Goal: Check status

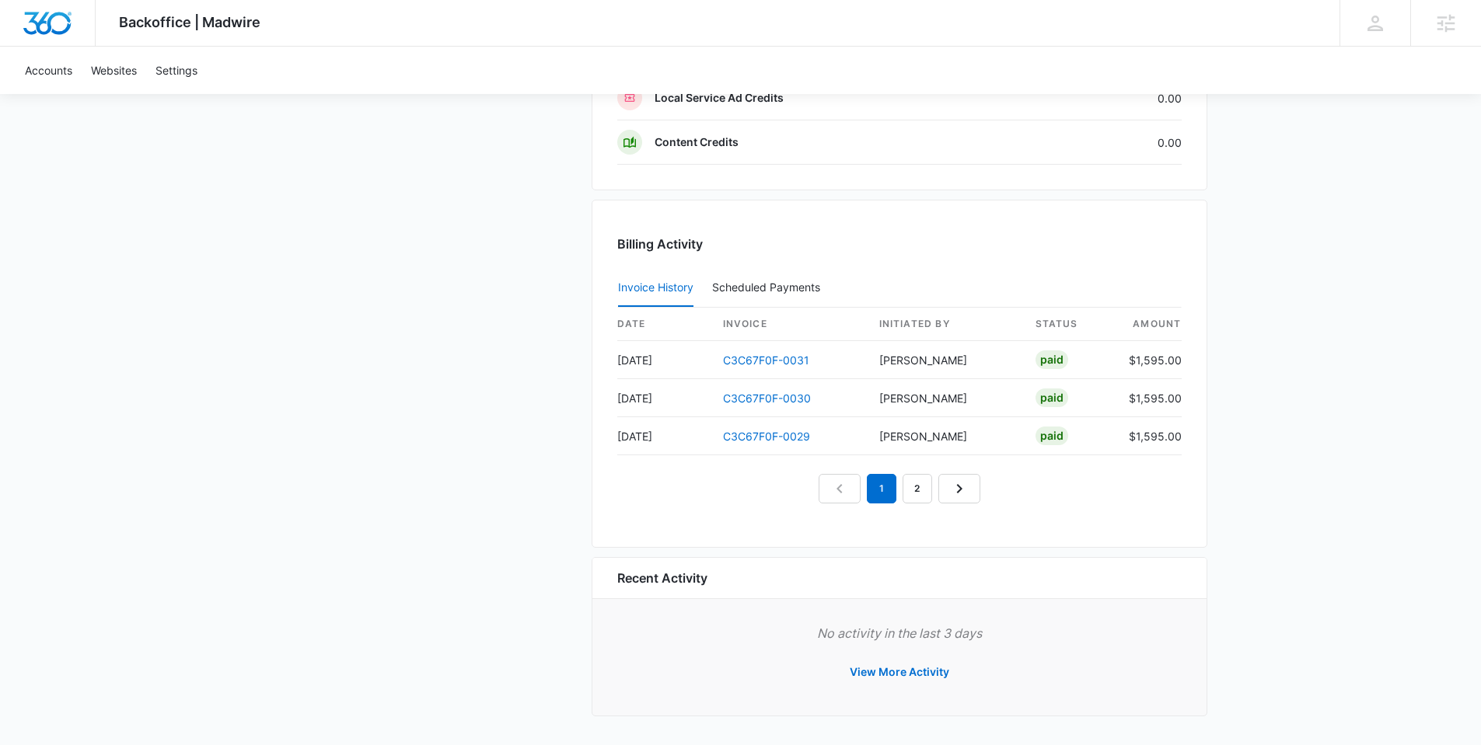
scroll to position [1305, 0]
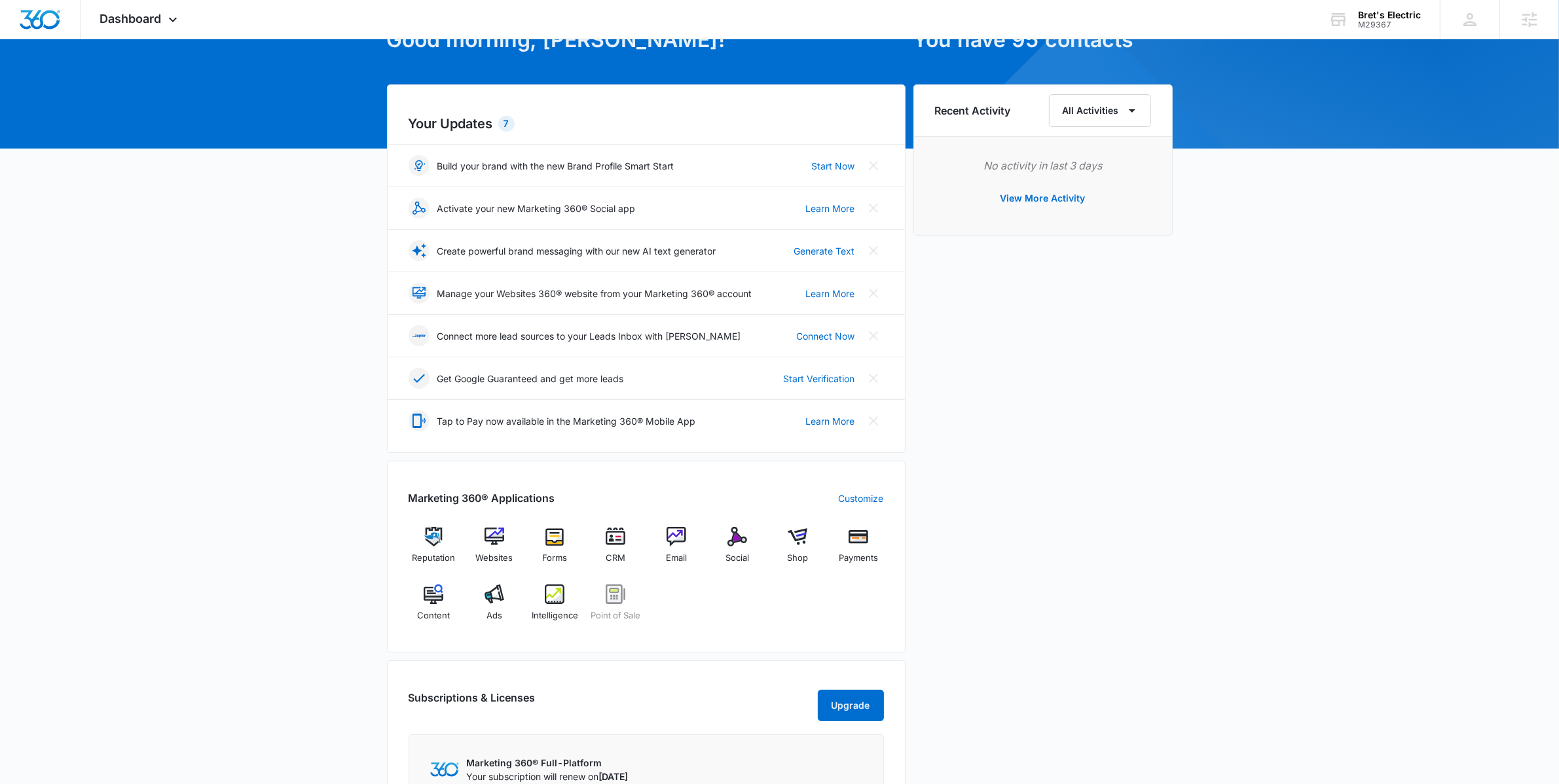
scroll to position [92, 0]
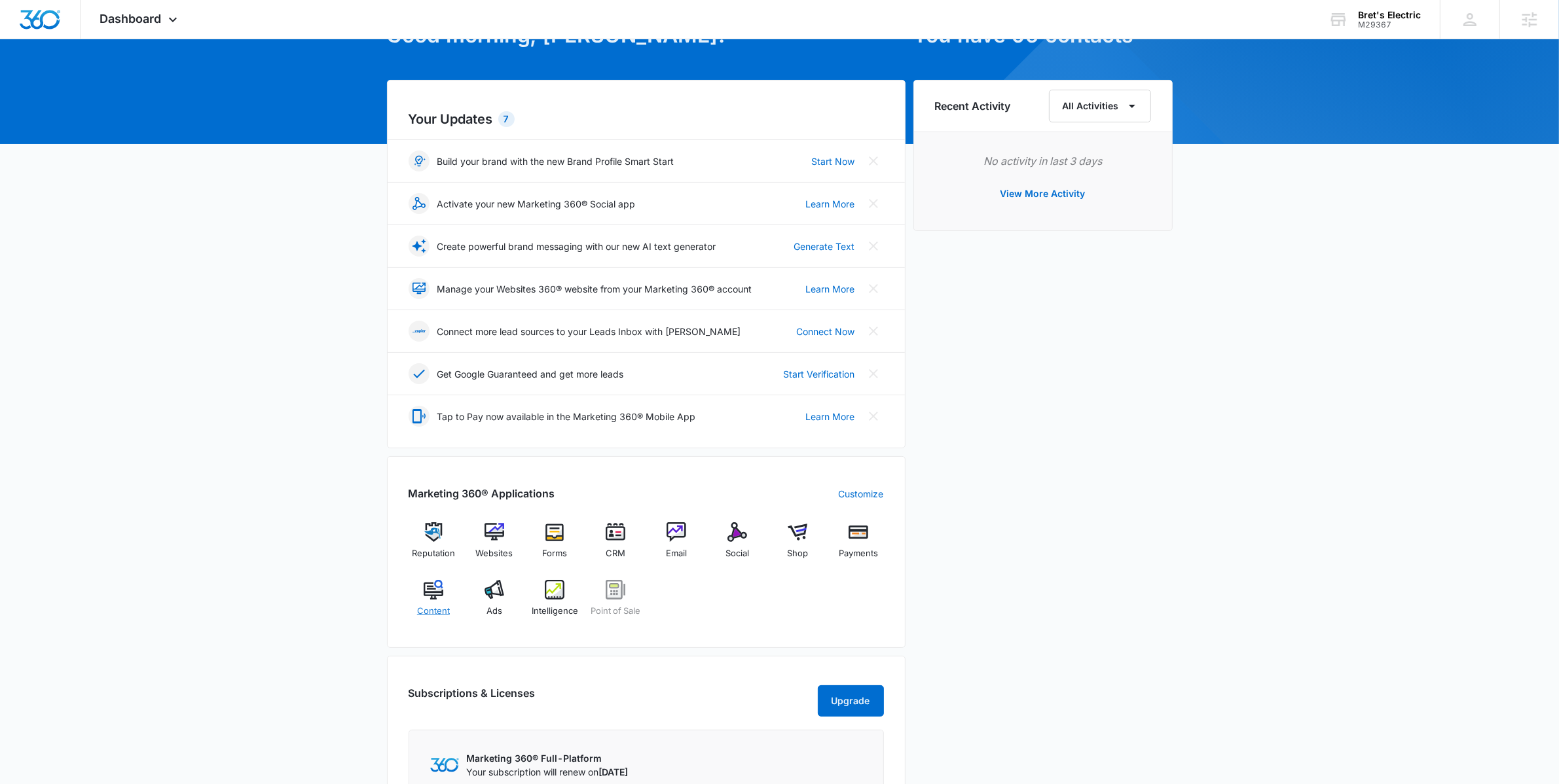
click at [435, 598] on img at bounding box center [433, 589] width 19 height 19
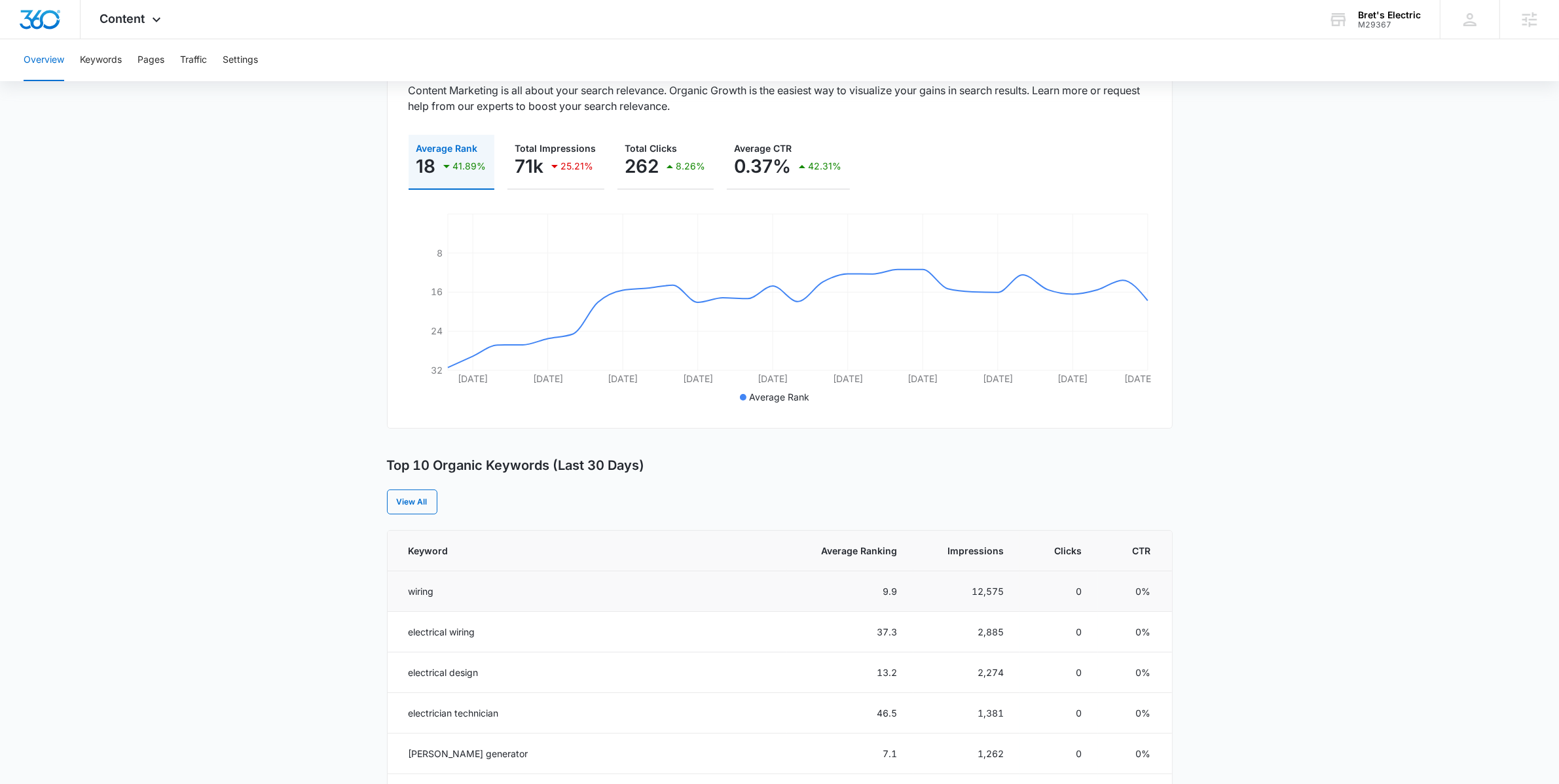
scroll to position [247, 0]
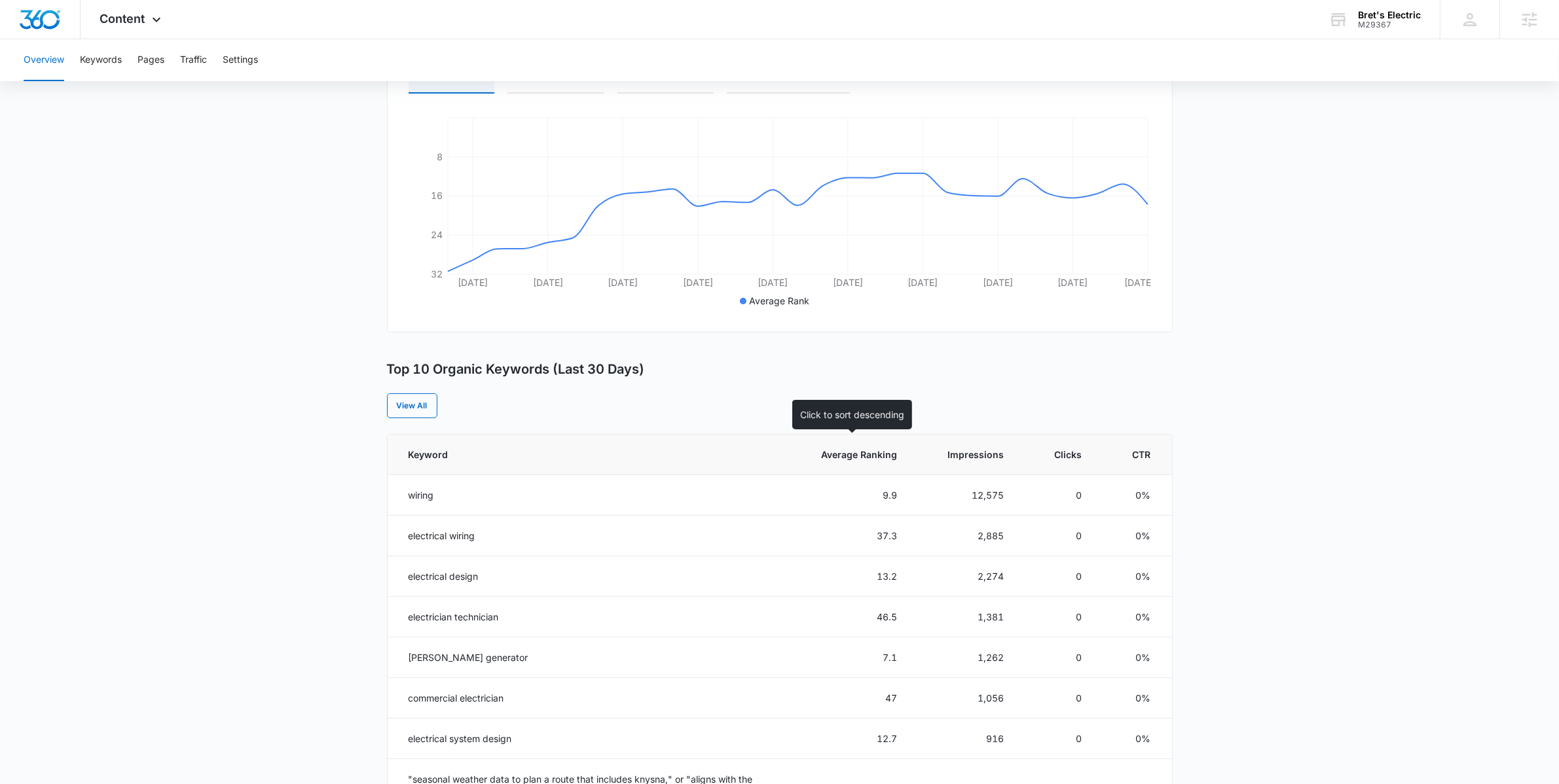
click at [880, 435] on th "Average Ranking" at bounding box center [850, 455] width 126 height 40
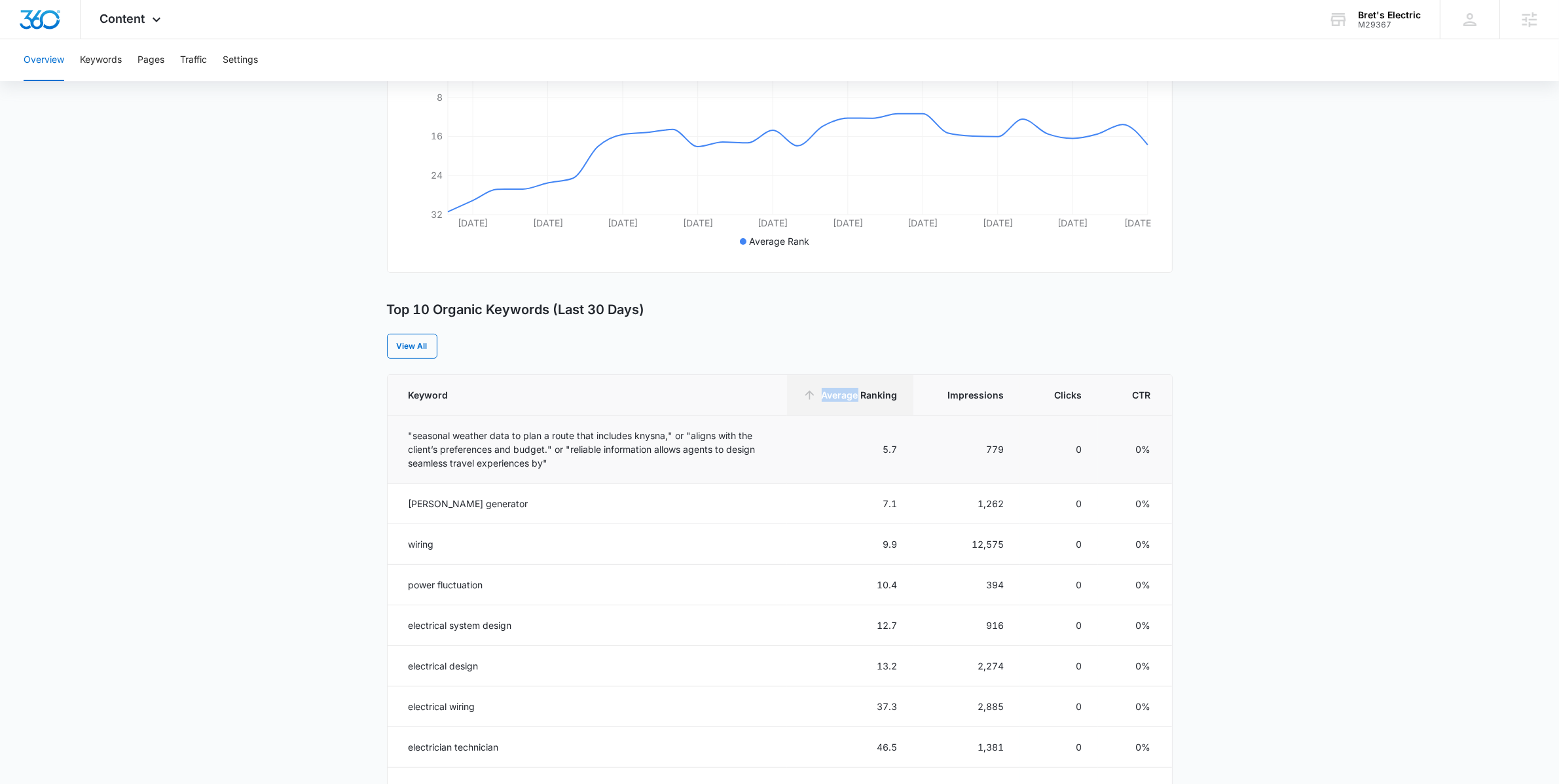
scroll to position [331, 0]
